Goal: Browse casually

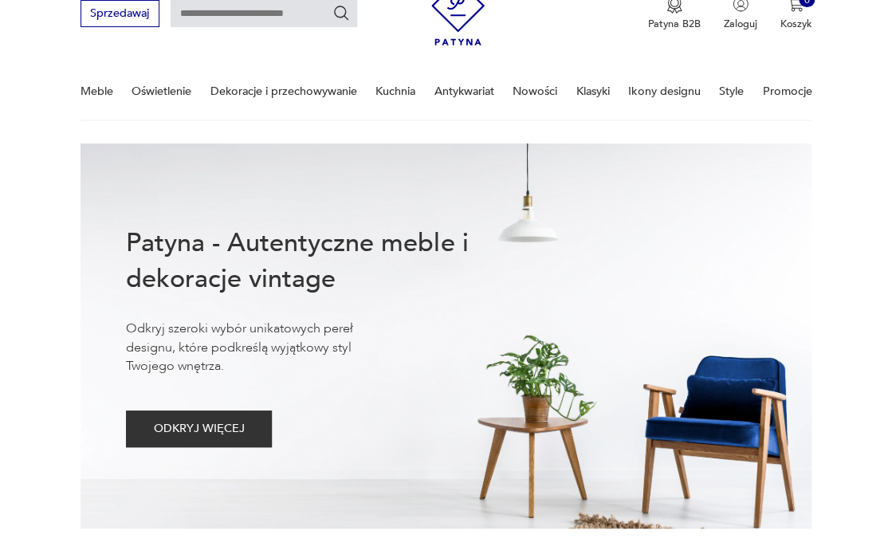
scroll to position [76, 0]
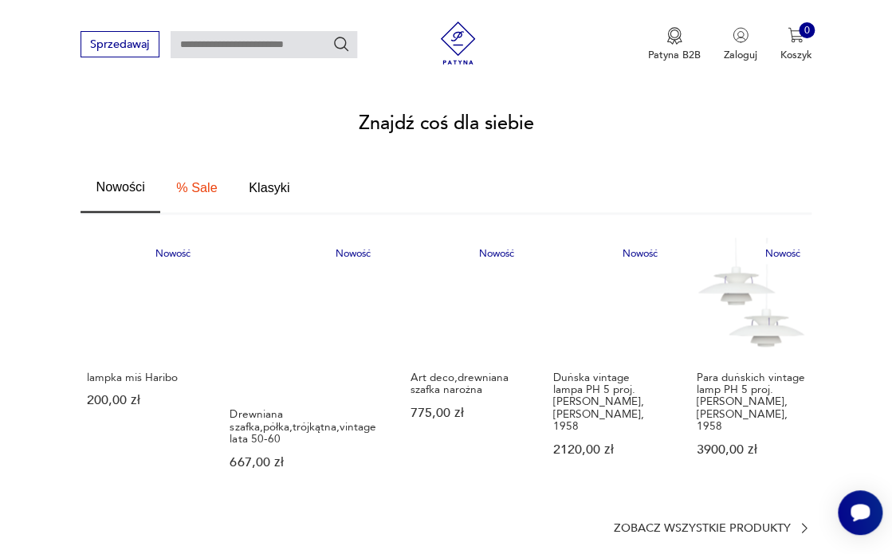
scroll to position [815, 0]
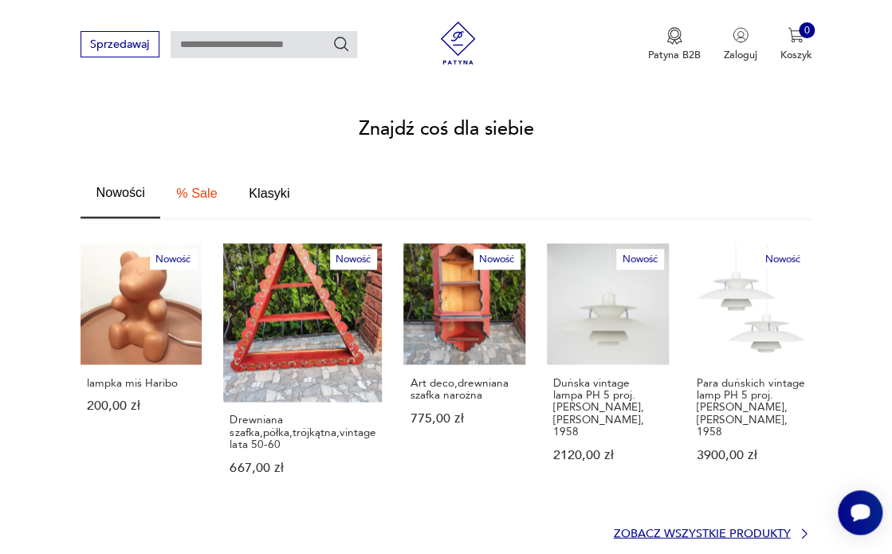
click at [678, 528] on p "Zobacz wszystkie produkty" at bounding box center [701, 533] width 177 height 10
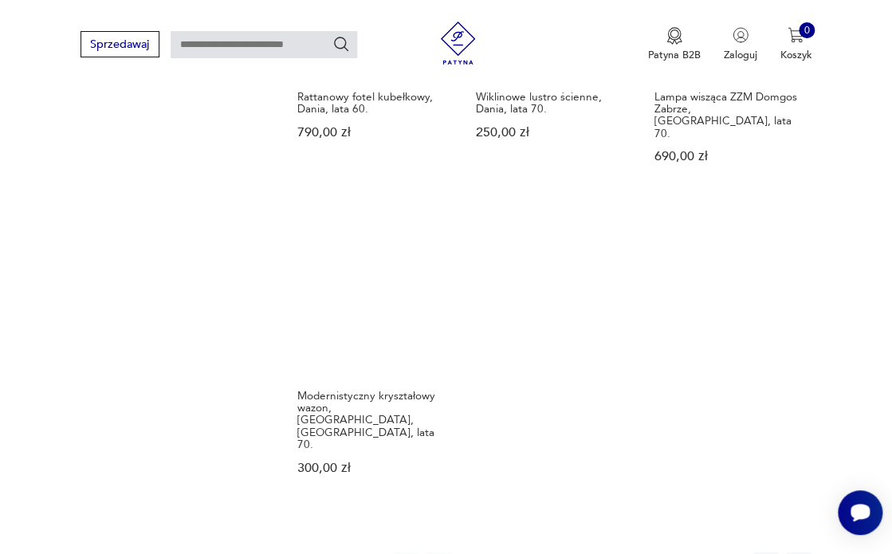
scroll to position [1759, 0]
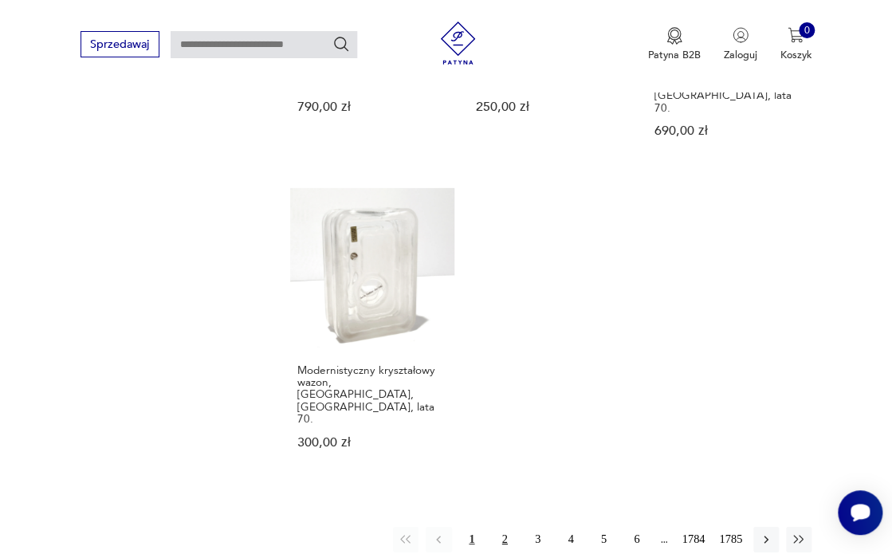
click at [503, 527] on button "2" at bounding box center [504, 539] width 25 height 25
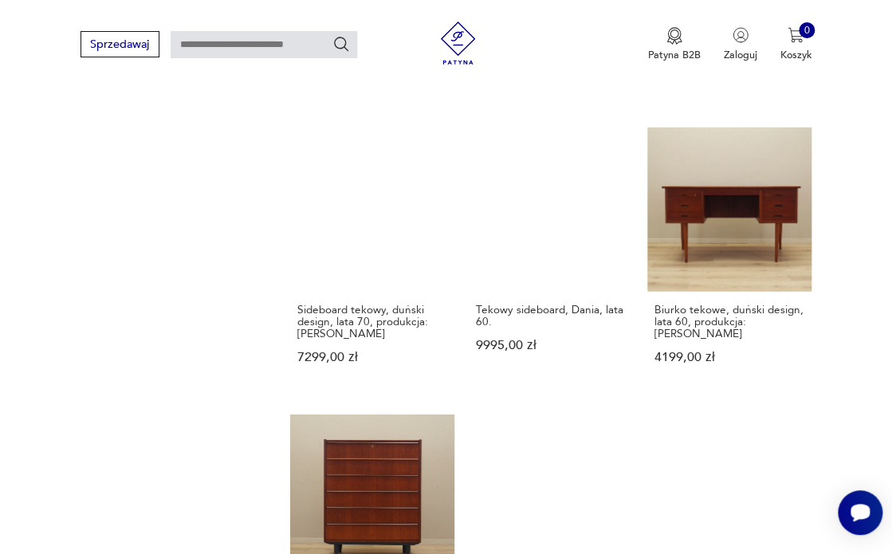
scroll to position [1759, 0]
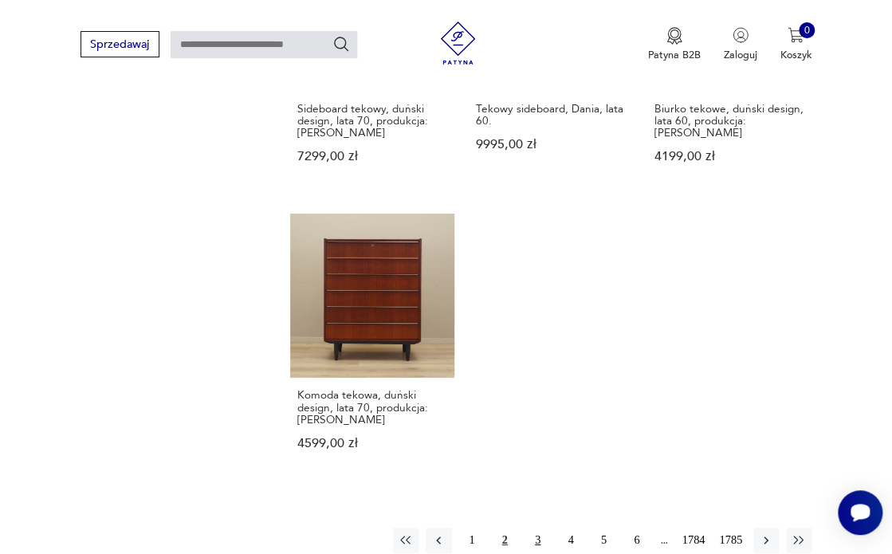
click at [539, 528] on button "3" at bounding box center [536, 540] width 25 height 25
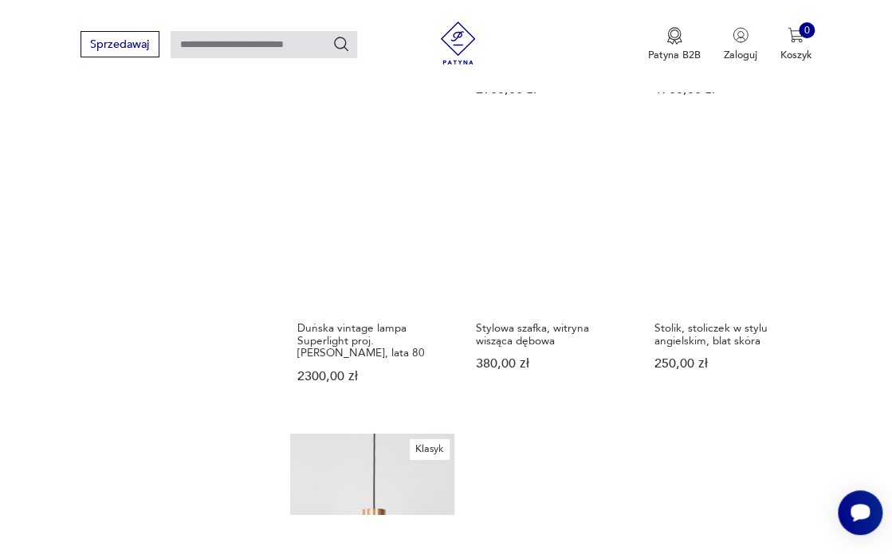
scroll to position [1742, 0]
